Goal: Transaction & Acquisition: Purchase product/service

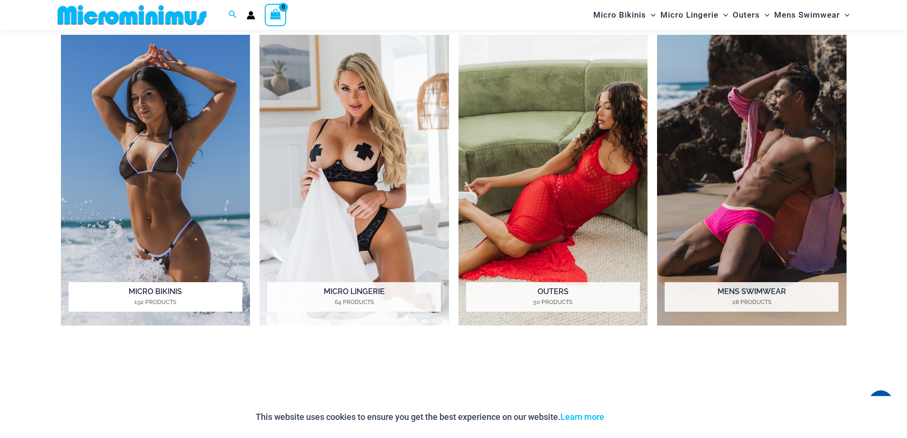
scroll to position [896, 0]
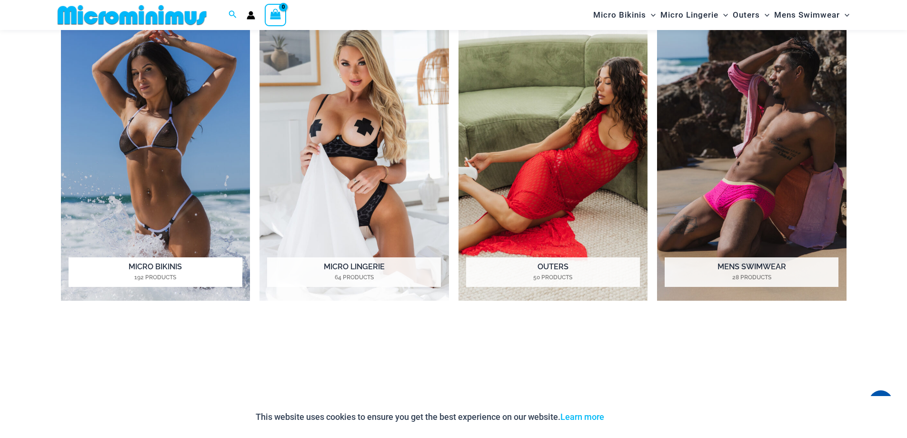
drag, startPoint x: 160, startPoint y: 180, endPoint x: 155, endPoint y: 183, distance: 5.2
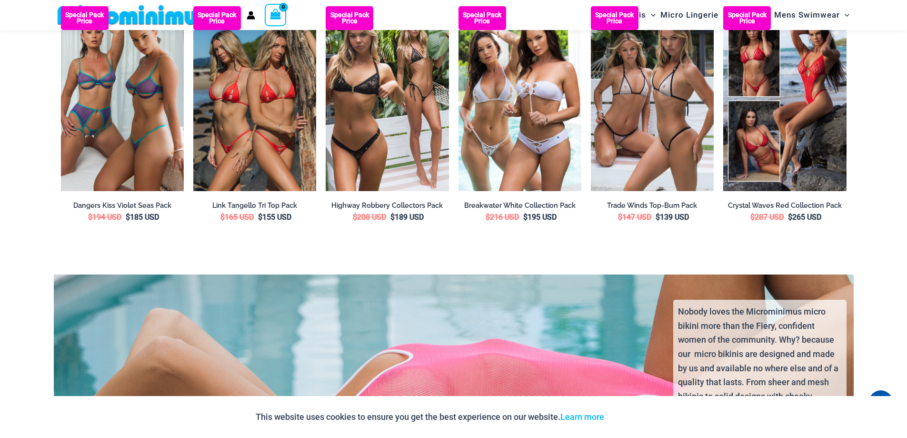
click at [350, 231] on ul "Special Pack Price Dangers Kiss Violet Seas Pack $ 194 USD Original price was: …" at bounding box center [454, 131] width 786 height 251
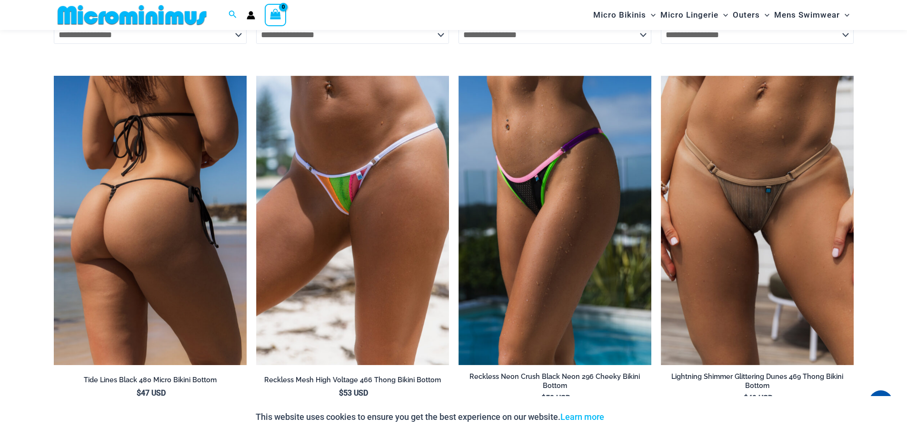
scroll to position [3039, 0]
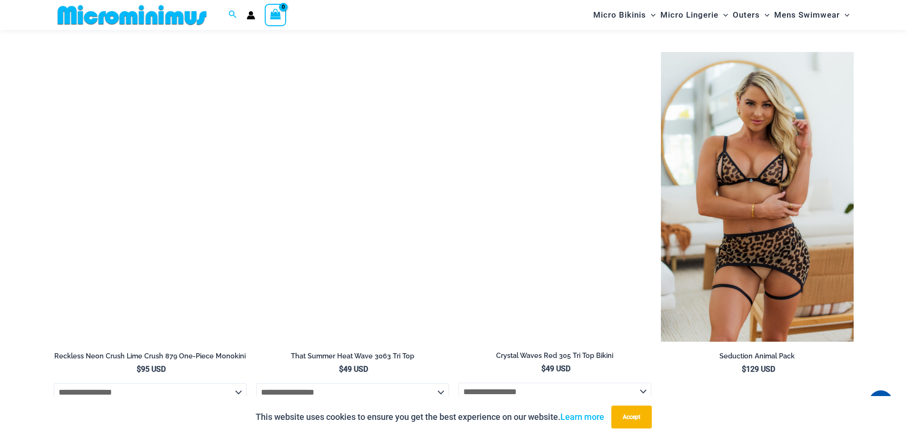
scroll to position [2182, 0]
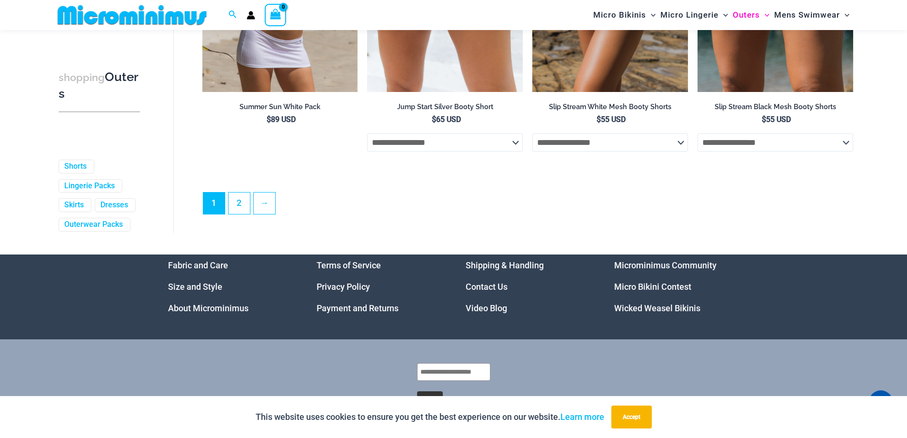
scroll to position [2565, 0]
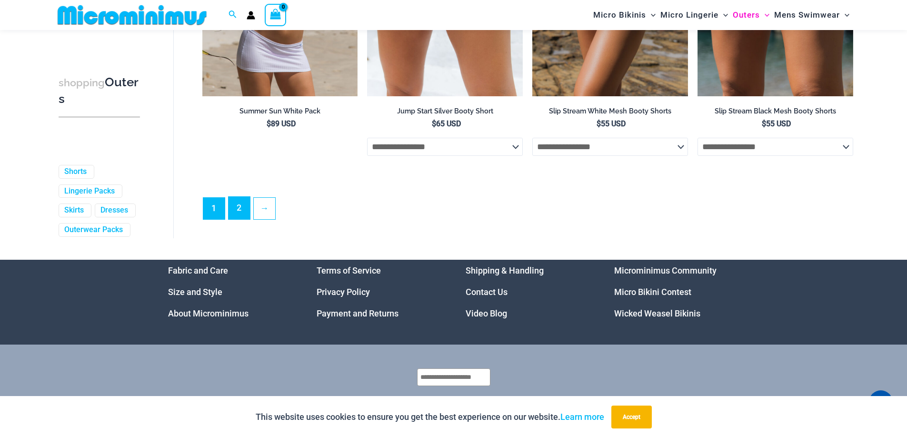
click at [236, 219] on link "2" at bounding box center [239, 208] width 21 height 22
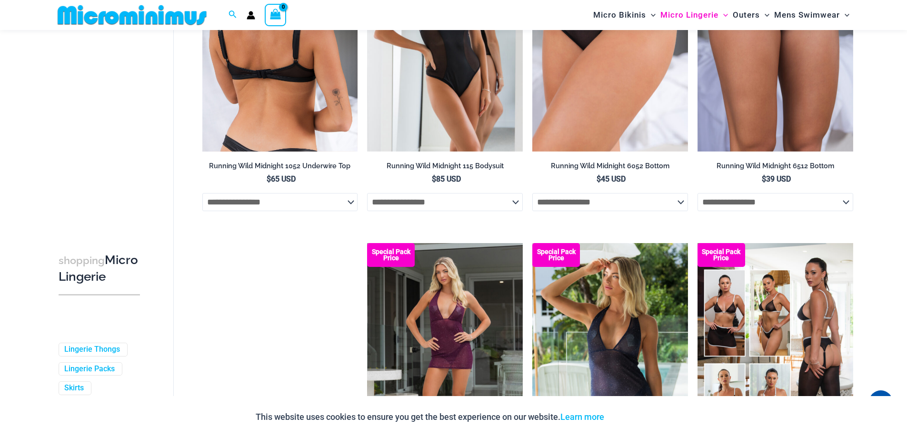
scroll to position [1372, 0]
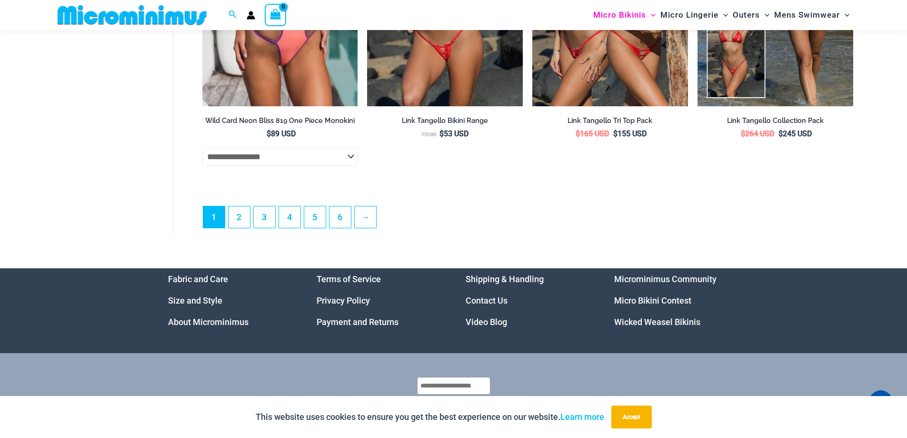
scroll to position [2755, 0]
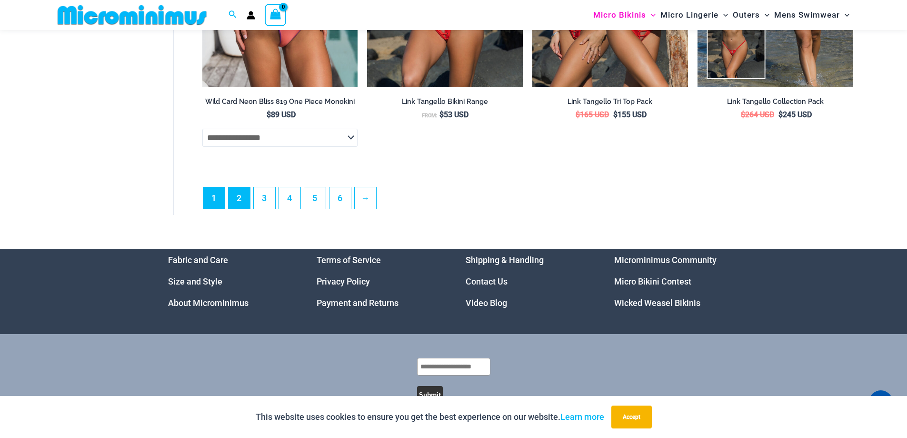
drag, startPoint x: 225, startPoint y: 212, endPoint x: 230, endPoint y: 213, distance: 4.8
click at [226, 211] on ul "1 2 3 4 5 6 →" at bounding box center [528, 201] width 650 height 28
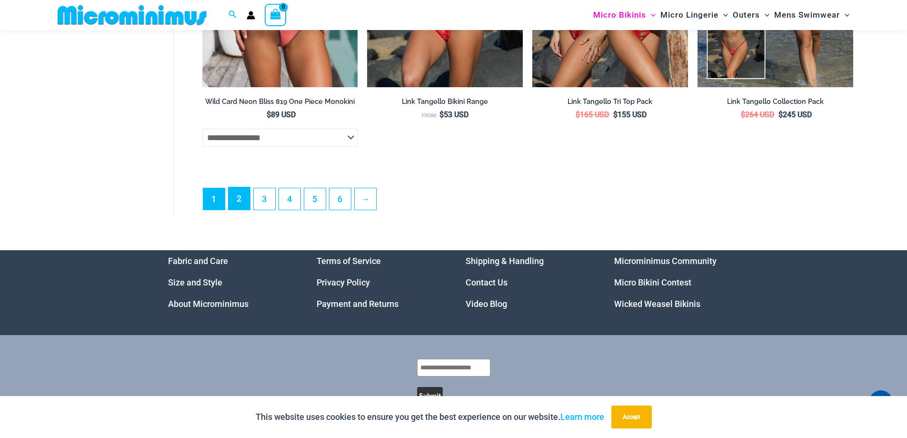
click at [236, 210] on link "2" at bounding box center [239, 198] width 21 height 22
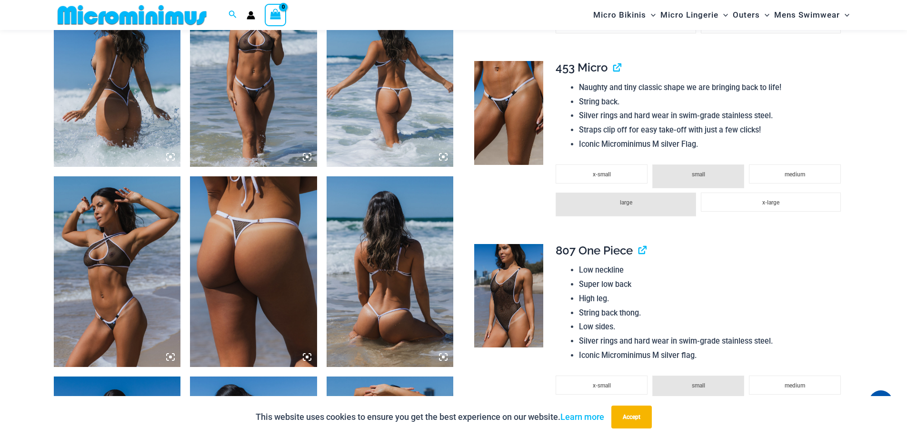
scroll to position [943, 0]
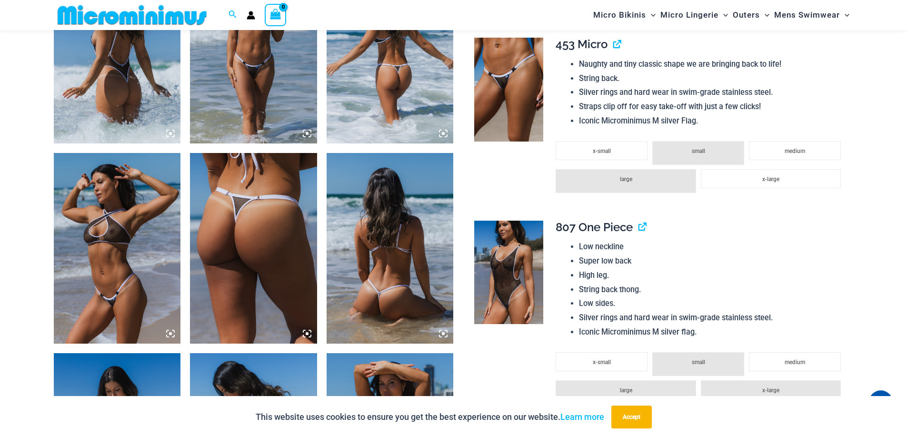
click at [169, 227] on img at bounding box center [117, 248] width 127 height 190
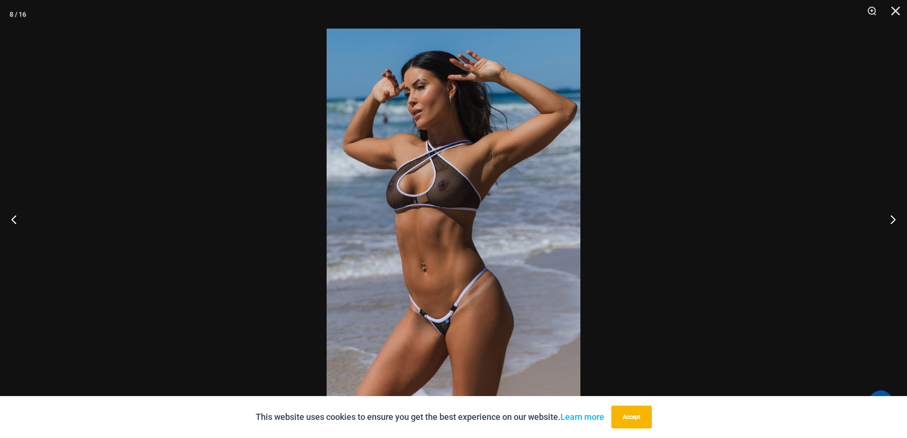
click at [357, 234] on img at bounding box center [454, 219] width 254 height 381
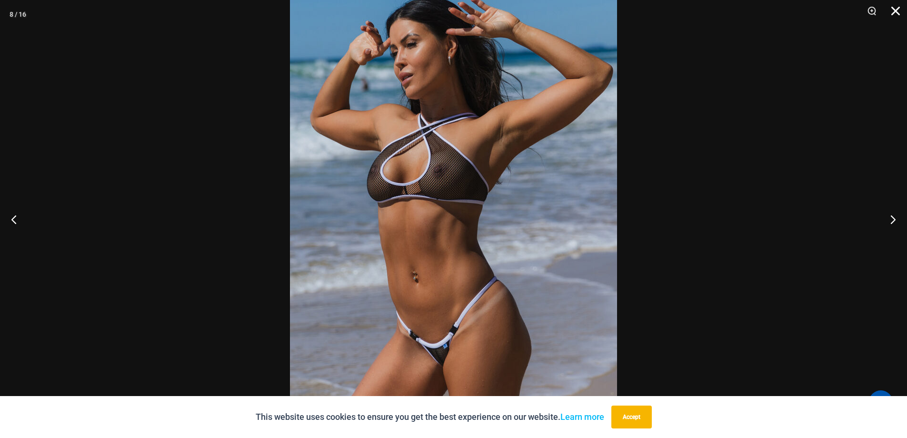
click at [902, 4] on button "Close" at bounding box center [893, 14] width 24 height 29
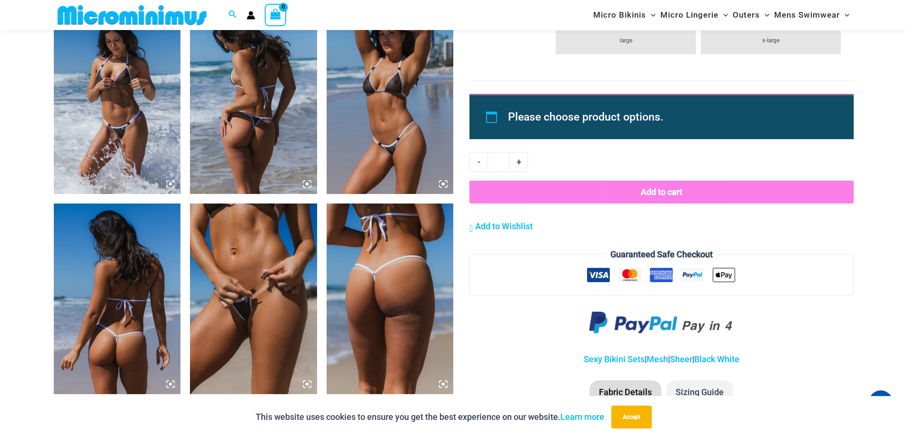
scroll to position [1467, 0]
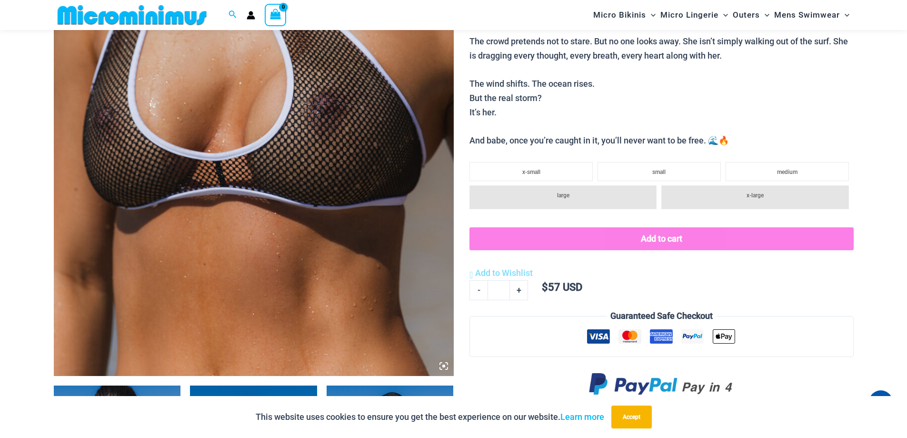
scroll to position [277, 0]
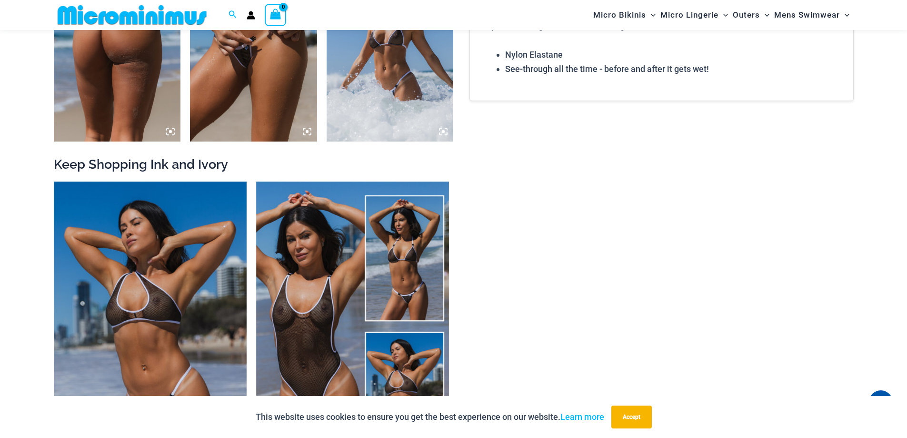
scroll to position [1373, 0]
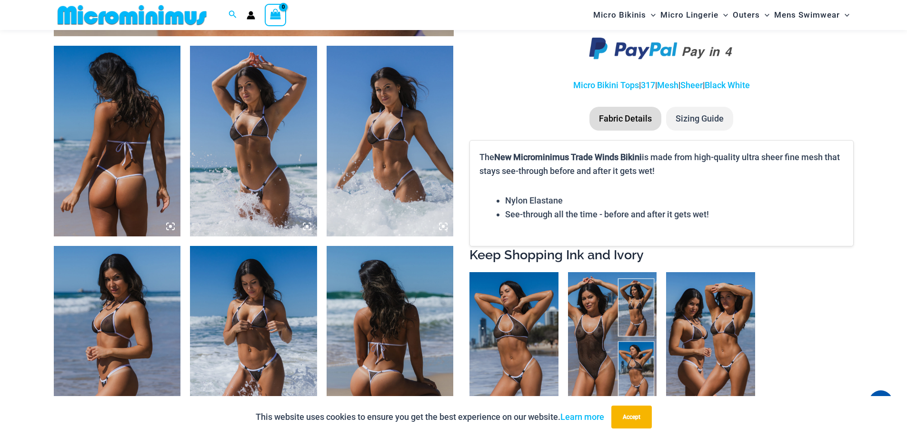
scroll to position [849, 0]
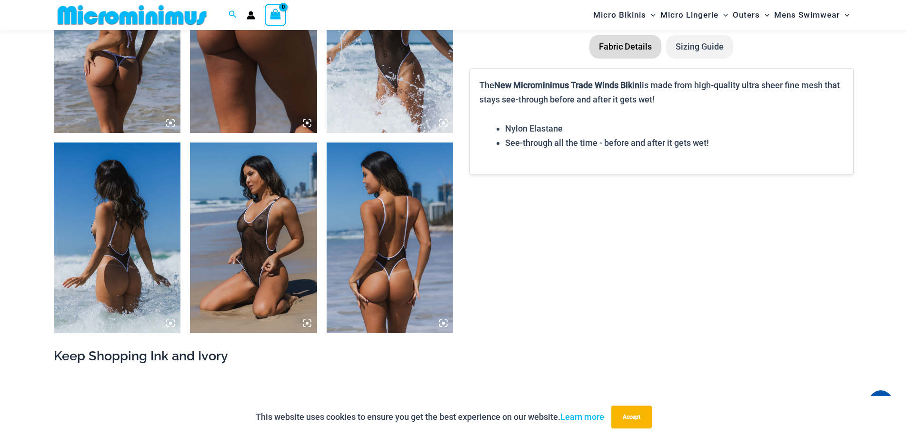
scroll to position [1515, 0]
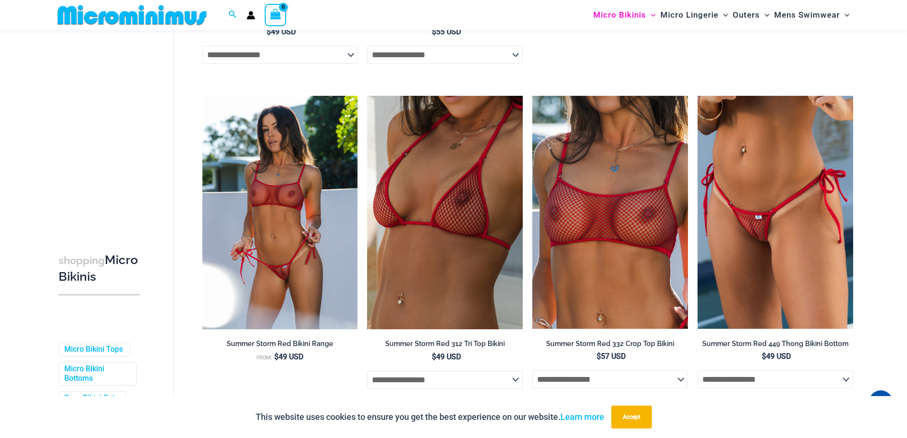
scroll to position [1000, 0]
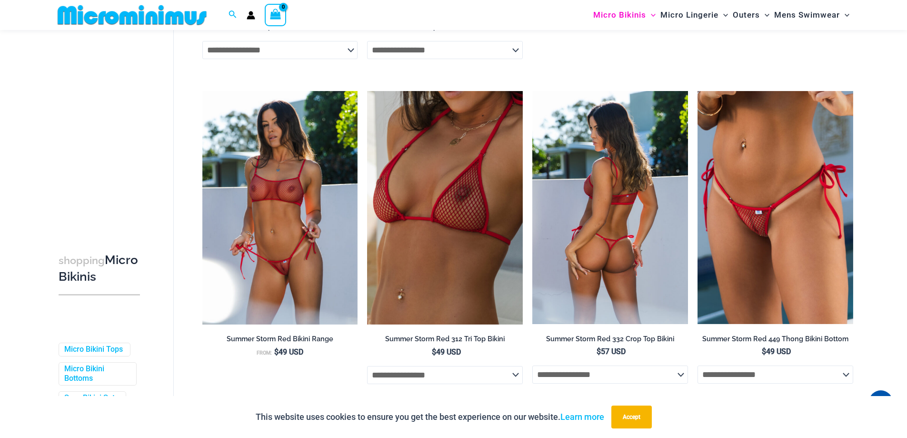
drag, startPoint x: 632, startPoint y: 226, endPoint x: 625, endPoint y: 227, distance: 7.2
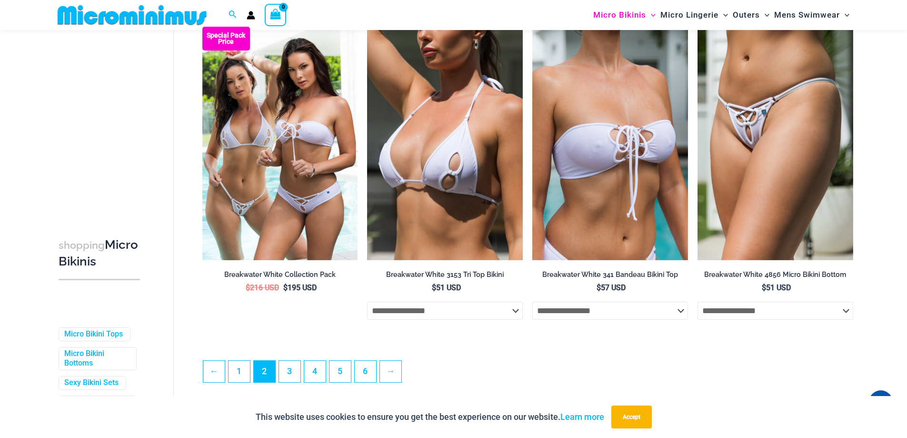
scroll to position [2524, 0]
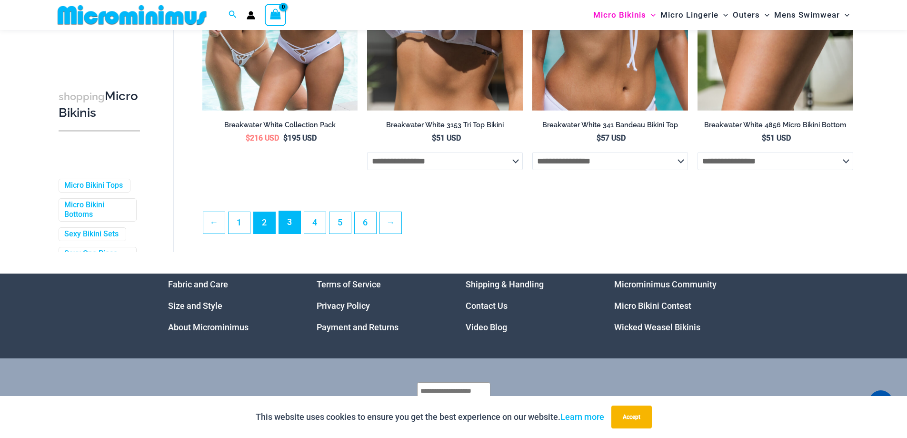
click at [288, 226] on link "3" at bounding box center [289, 222] width 21 height 22
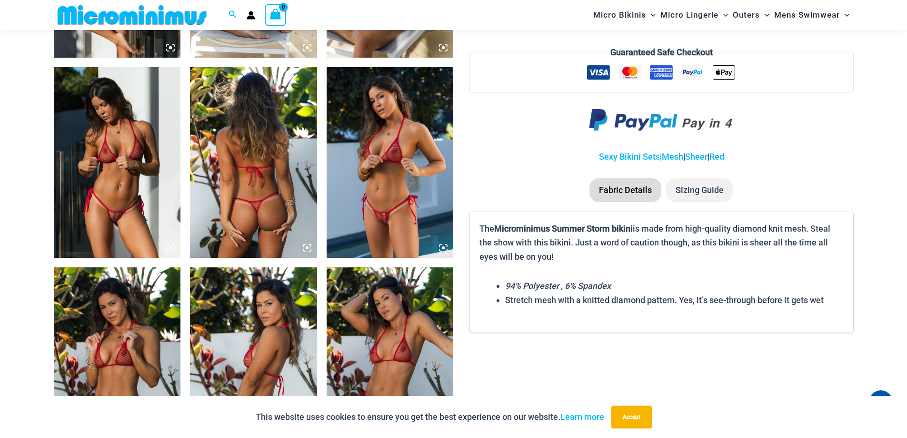
scroll to position [1134, 0]
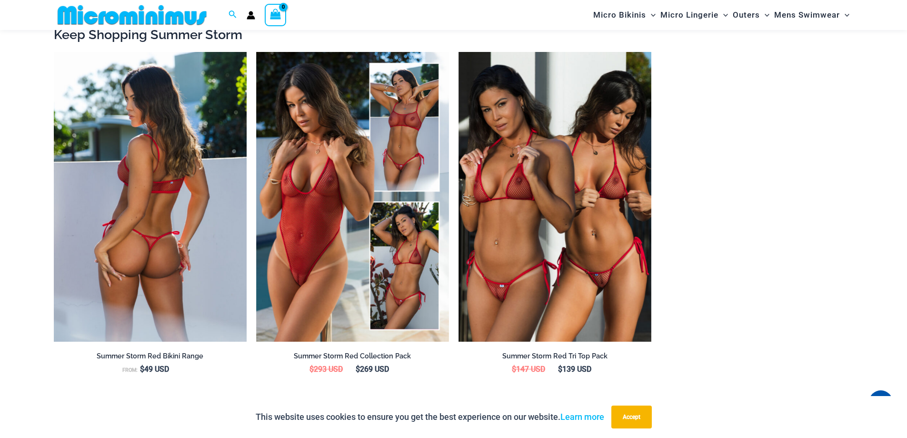
scroll to position [1277, 0]
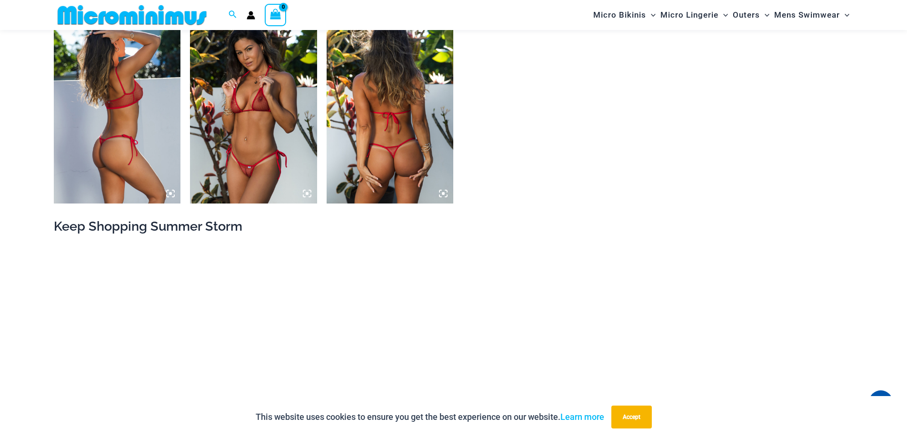
scroll to position [896, 0]
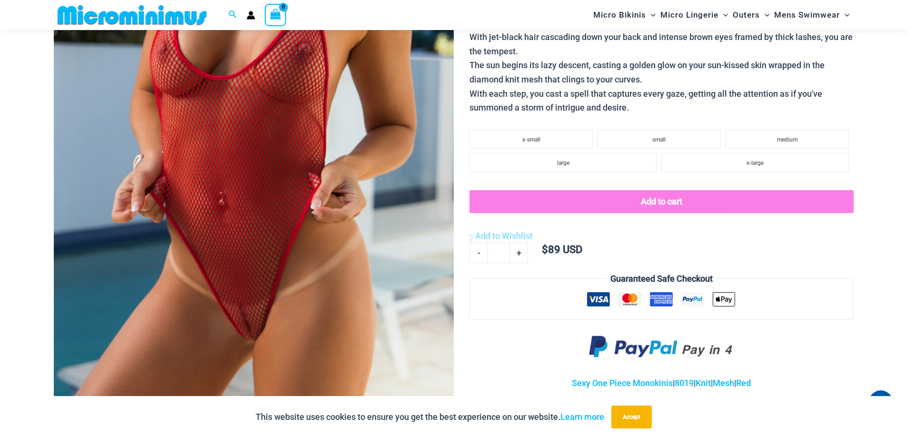
scroll to position [277, 0]
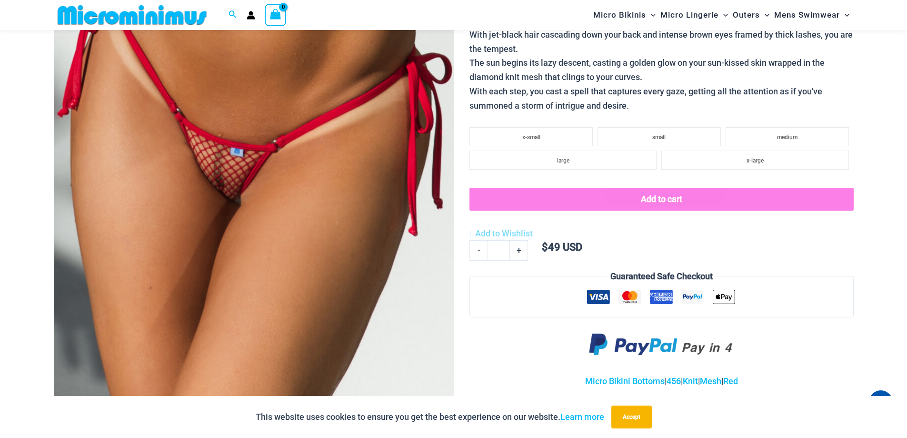
scroll to position [278, 0]
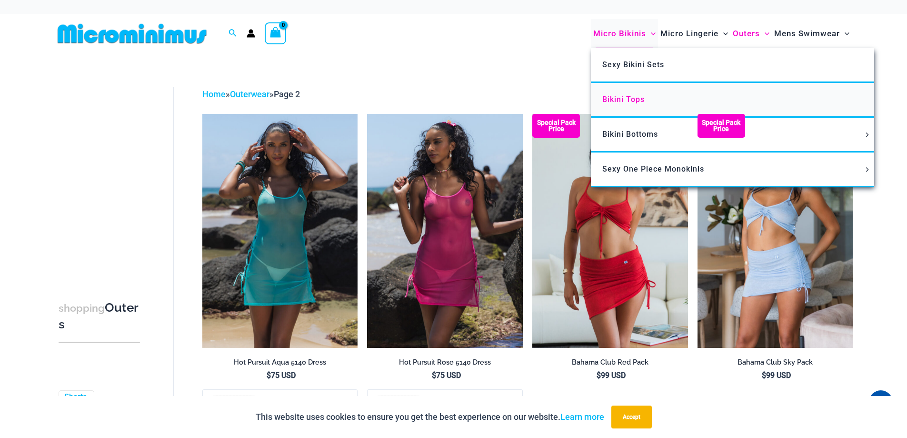
click at [633, 99] on span "Bikini Tops" at bounding box center [623, 99] width 42 height 9
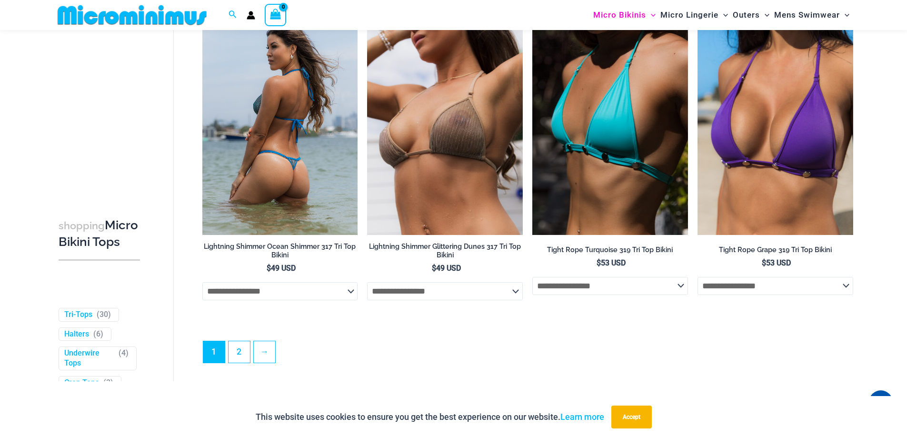
scroll to position [2667, 0]
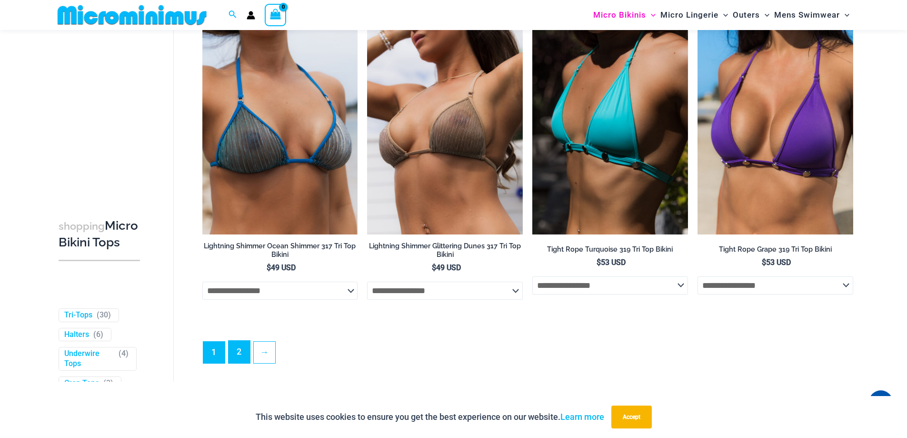
click at [241, 363] on link "2" at bounding box center [239, 352] width 21 height 22
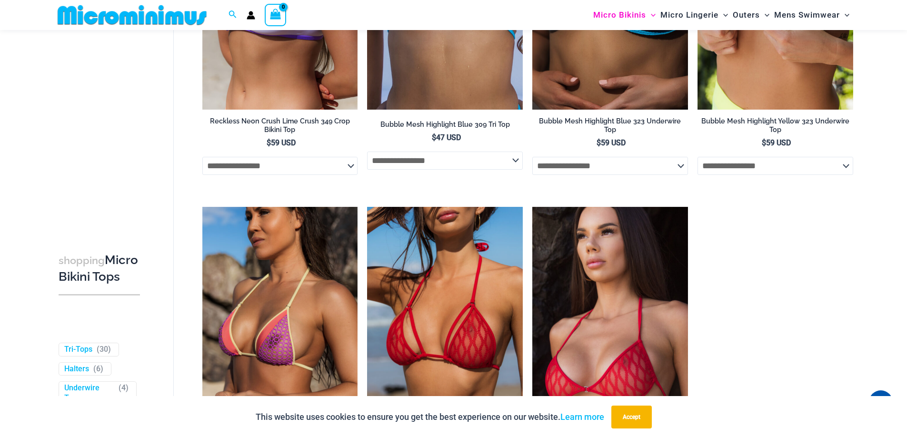
scroll to position [1086, 0]
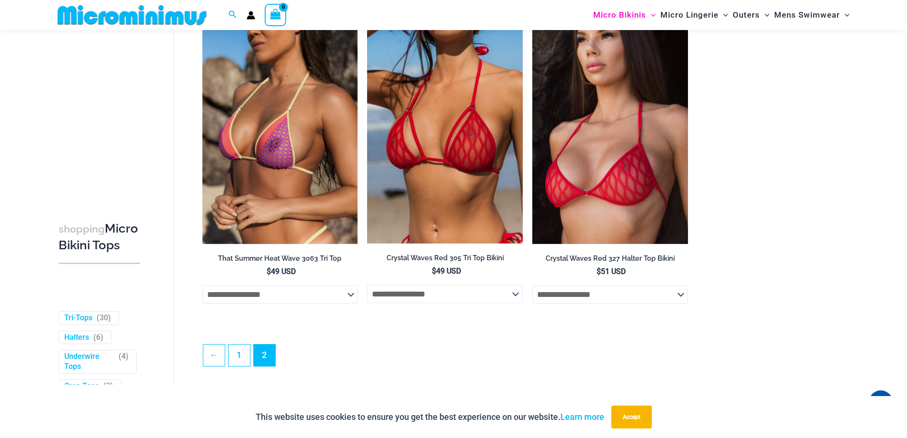
click at [149, 20] on img at bounding box center [132, 14] width 157 height 21
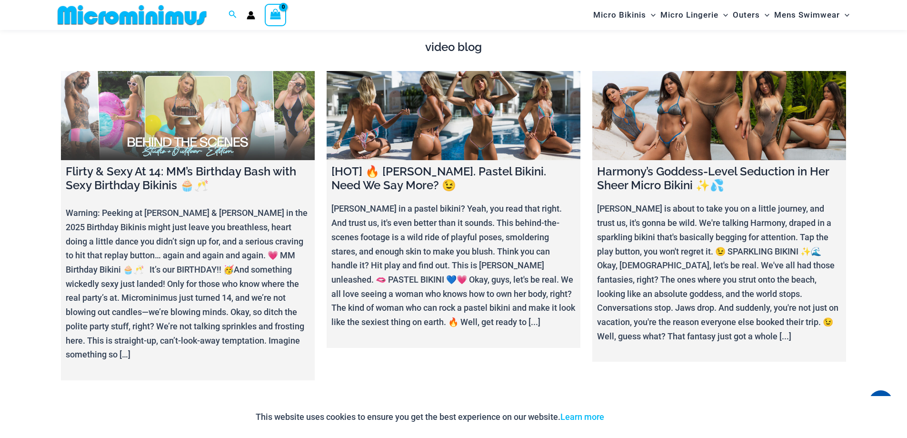
scroll to position [3707, 0]
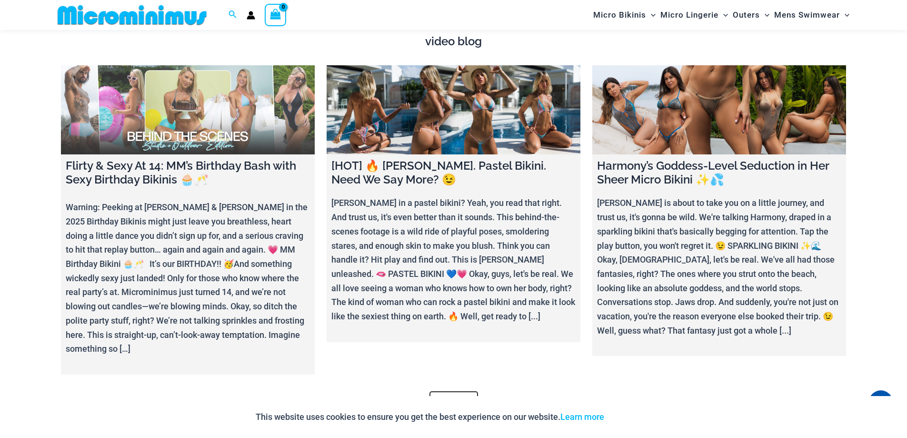
click at [166, 125] on link at bounding box center [188, 109] width 254 height 89
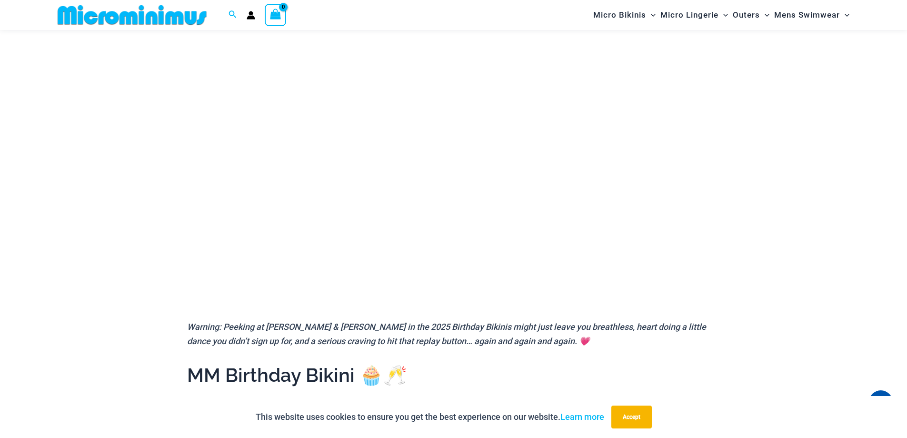
scroll to position [87, 0]
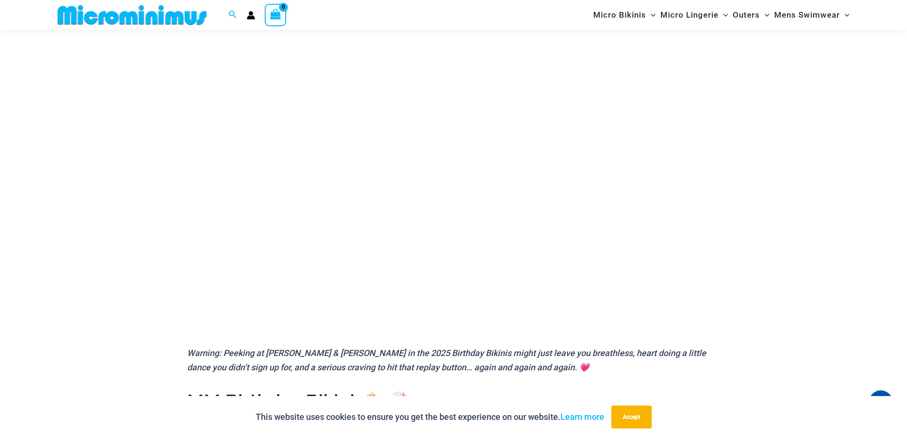
click at [152, 21] on img at bounding box center [132, 14] width 157 height 21
